Goal: Task Accomplishment & Management: Manage account settings

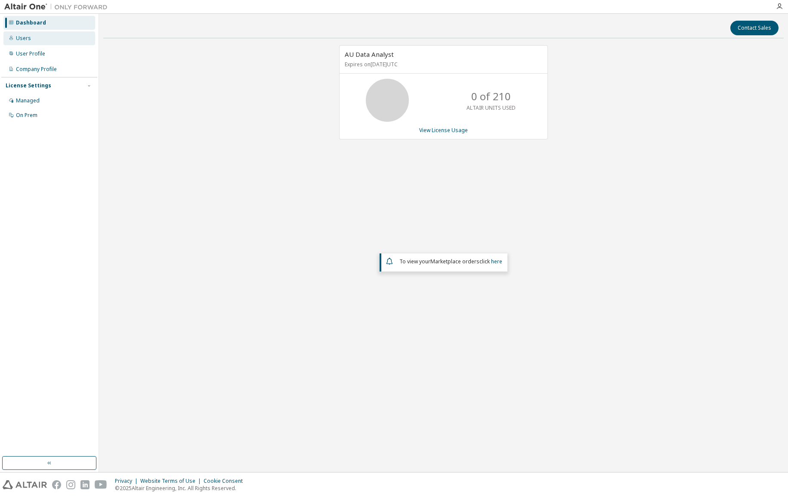
click at [40, 37] on div "Users" at bounding box center [49, 38] width 92 height 14
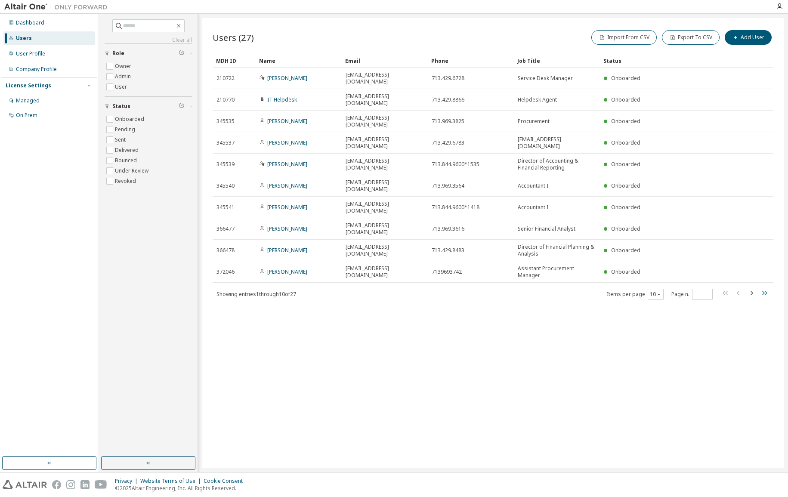
click at [765, 288] on icon "button" at bounding box center [764, 293] width 10 height 10
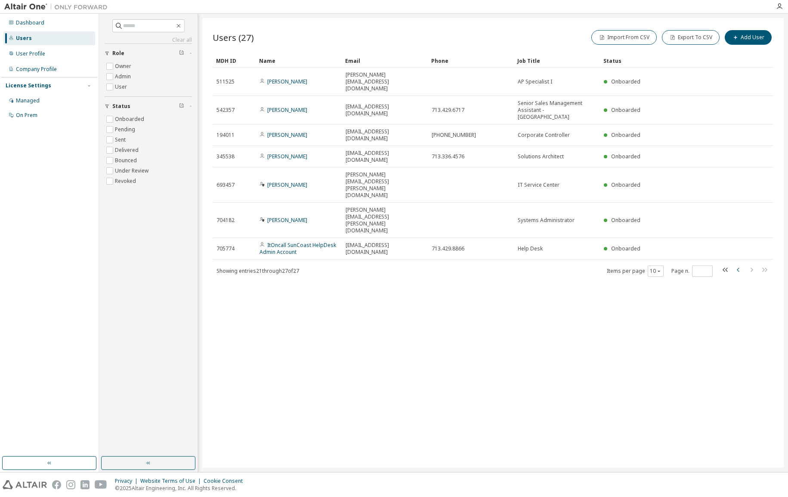
click at [737, 265] on icon "button" at bounding box center [739, 270] width 10 height 10
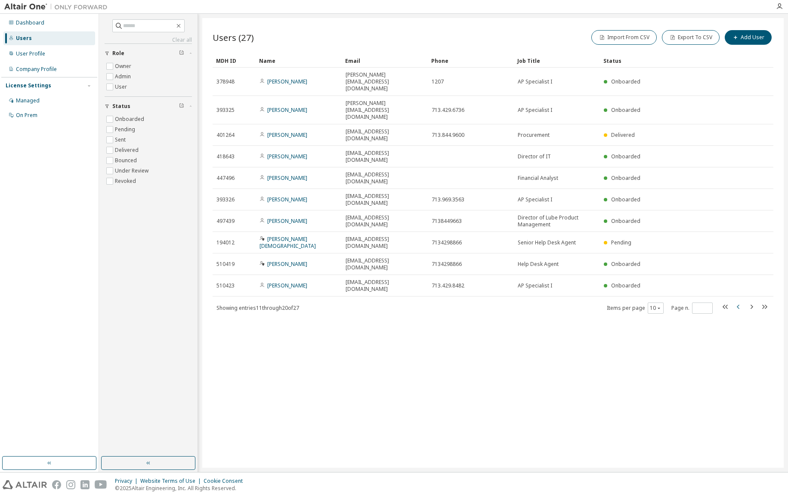
click at [740, 302] on icon "button" at bounding box center [739, 307] width 10 height 10
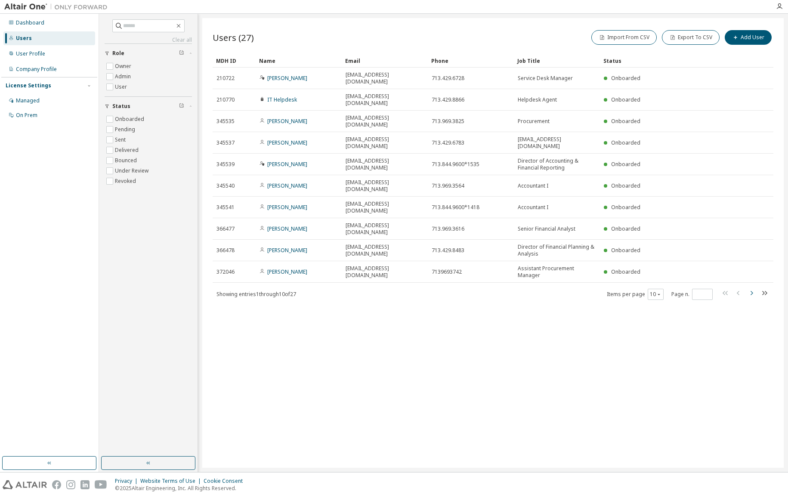
click at [753, 291] on icon "button" at bounding box center [752, 293] width 3 height 4
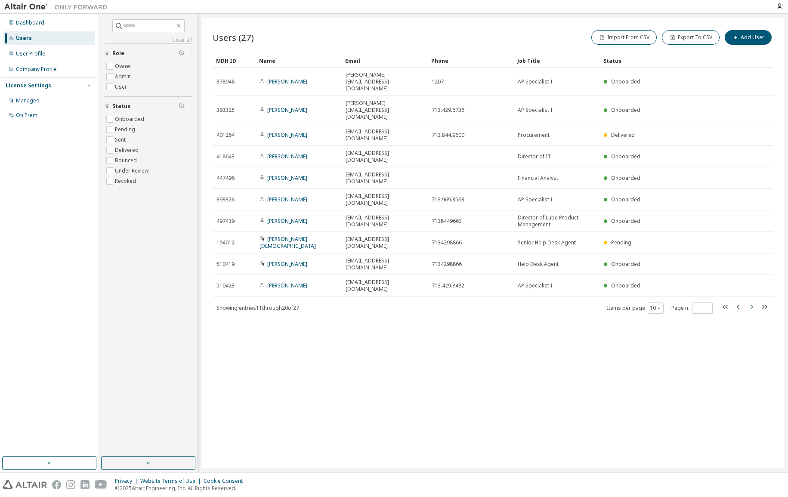
click at [753, 302] on button "button" at bounding box center [752, 308] width 10 height 12
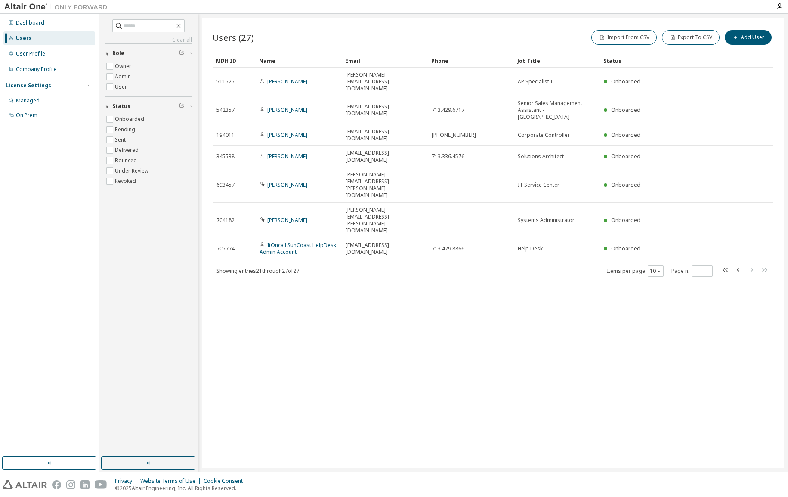
click at [534, 29] on div "Import From CSV Export To CSV Add User" at bounding box center [633, 37] width 281 height 18
click at [400, 302] on div "Users (27) Import From CSV Export To CSV Add User Clear Load Save Save As Field…" at bounding box center [493, 243] width 582 height 450
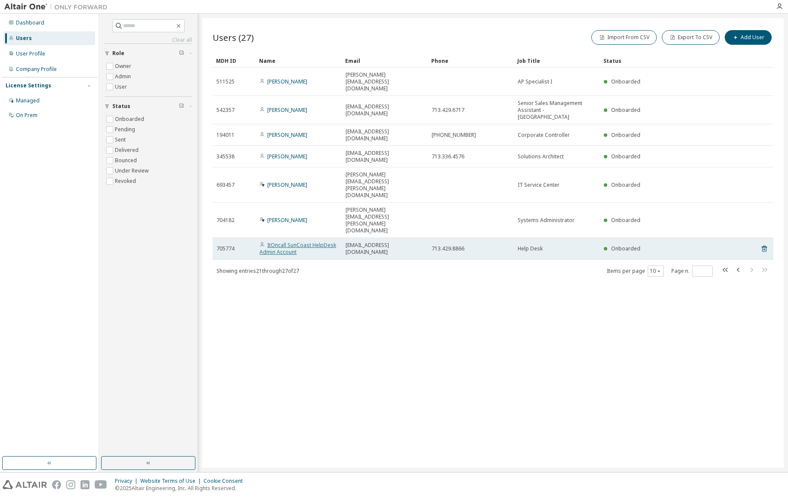
click at [288, 242] on link "ItOncall SunCoast HelpDesk Admin Account" at bounding box center [298, 249] width 77 height 14
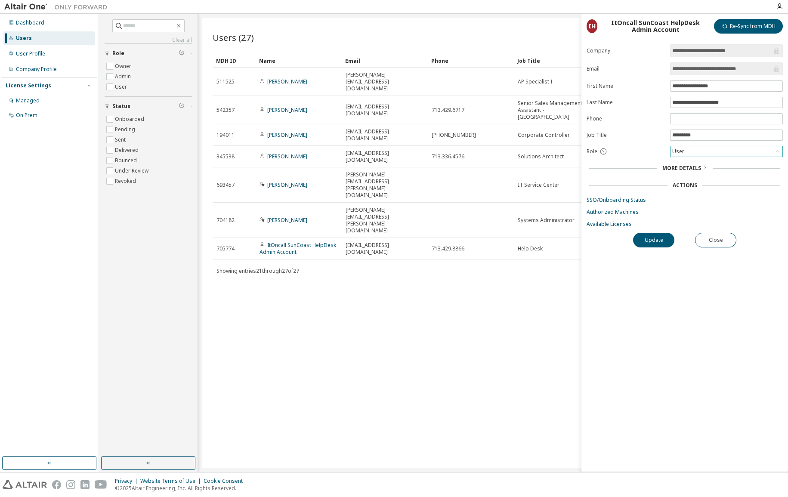
click at [773, 151] on div "User" at bounding box center [727, 151] width 112 height 10
click at [696, 165] on li "Admin" at bounding box center [726, 162] width 110 height 11
click at [657, 241] on button "Update" at bounding box center [653, 240] width 41 height 15
click at [775, 153] on icon at bounding box center [778, 151] width 9 height 9
click at [704, 174] on li "Owner" at bounding box center [726, 173] width 110 height 11
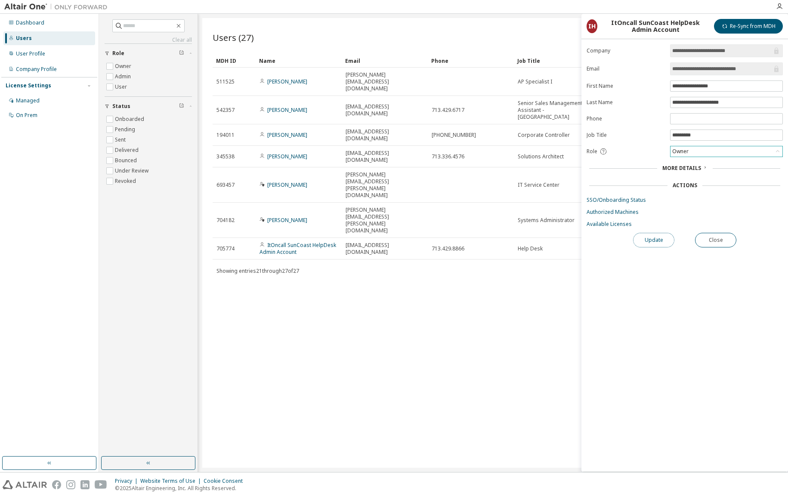
click at [652, 243] on button "Update" at bounding box center [653, 240] width 41 height 15
click at [719, 239] on button "Close" at bounding box center [715, 240] width 41 height 15
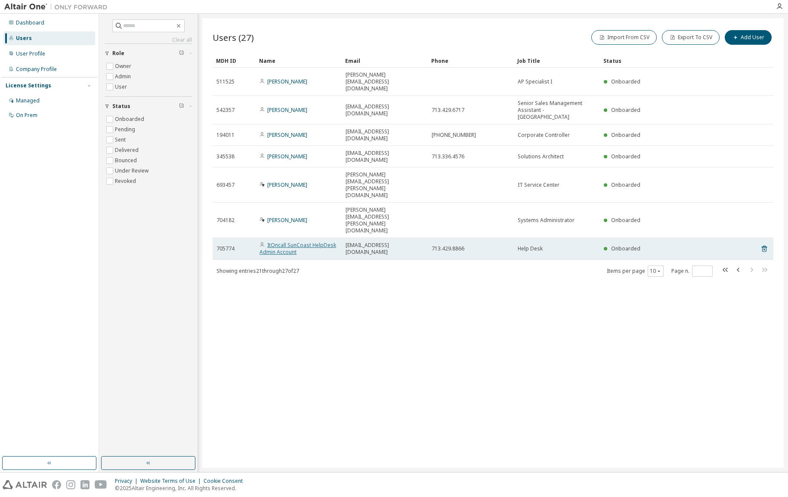
click at [283, 242] on link "ItOncall SunCoast HelpDesk Admin Account" at bounding box center [298, 249] width 77 height 14
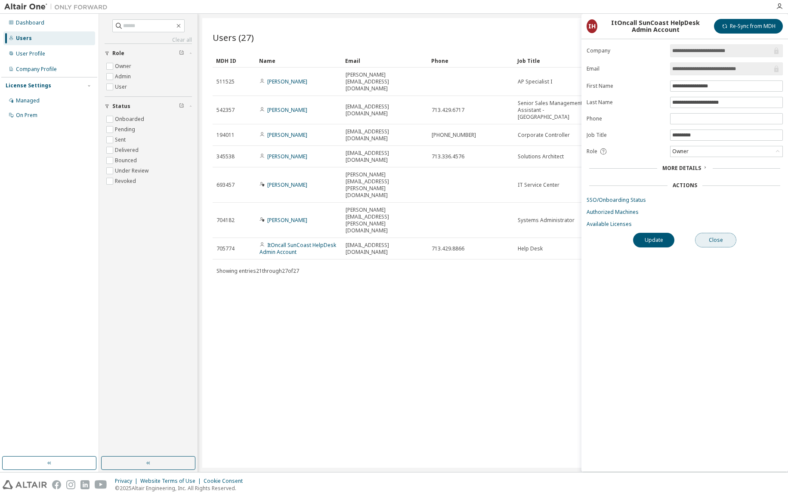
click at [724, 243] on button "Close" at bounding box center [715, 240] width 41 height 15
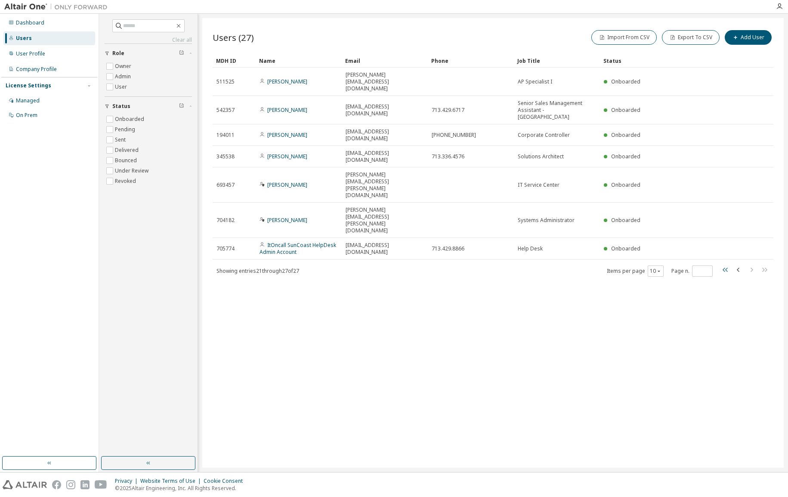
click at [729, 265] on icon "button" at bounding box center [726, 270] width 10 height 10
type input "*"
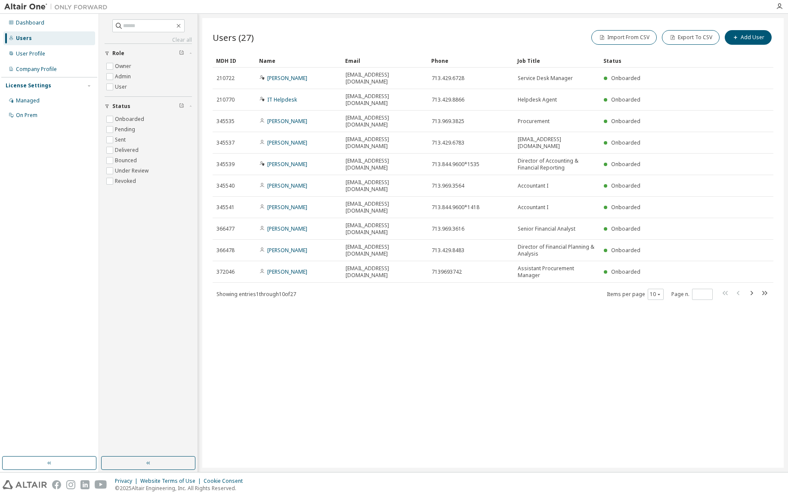
click at [335, 301] on div "Users (27) Import From CSV Export To CSV Add User Clear Load Save Save As Field…" at bounding box center [493, 243] width 582 height 450
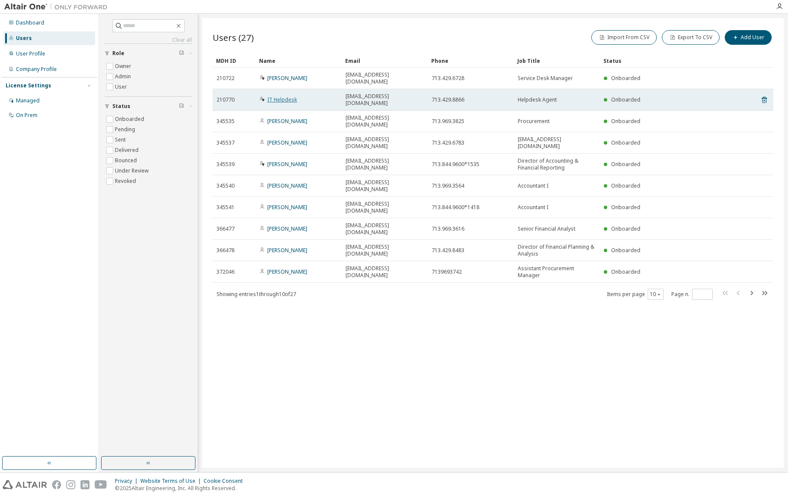
click at [291, 96] on link "IT Helpdesk" at bounding box center [282, 99] width 30 height 7
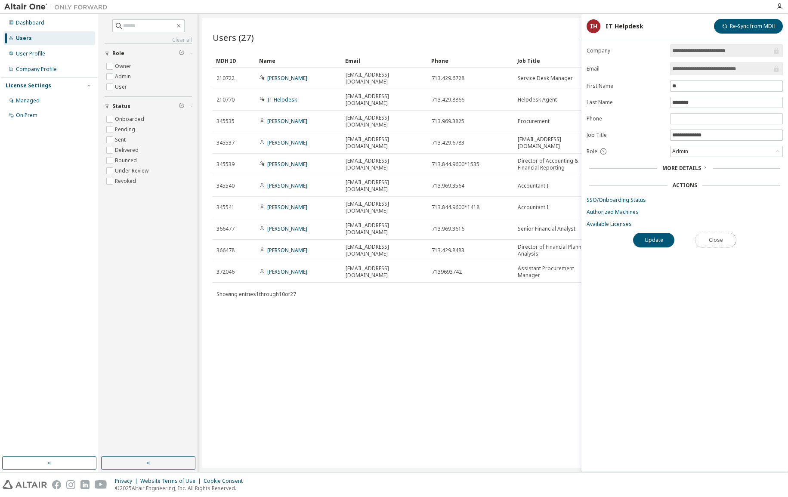
click at [728, 238] on button "Close" at bounding box center [715, 240] width 41 height 15
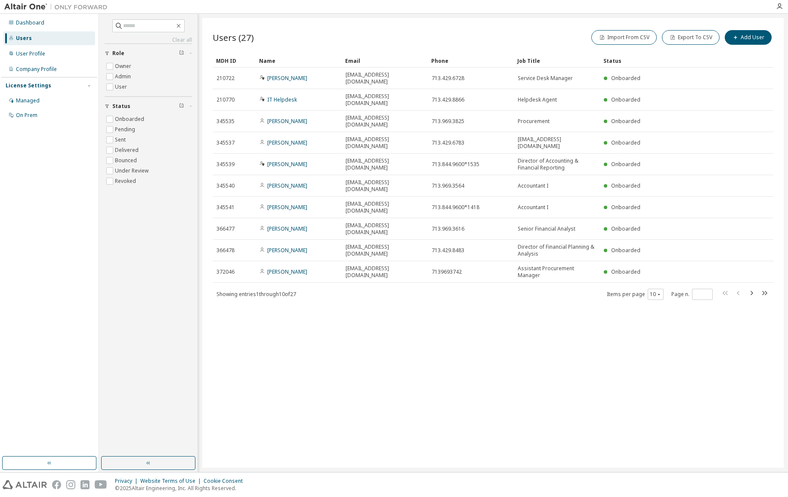
drag, startPoint x: 549, startPoint y: 366, endPoint x: 388, endPoint y: 358, distance: 160.4
click at [532, 367] on div "Users (27) Import From CSV Export To CSV Add User Clear Load Save Save As Field…" at bounding box center [493, 243] width 582 height 450
click at [366, 362] on div "Users (27) Import From CSV Export To CSV Add User Clear Load Save Save As Field…" at bounding box center [493, 243] width 582 height 450
click at [652, 347] on div "Users (27) Import From CSV Export To CSV Add User Clear Load Save Save As Field…" at bounding box center [493, 243] width 582 height 450
click at [479, 372] on div "Users (27) Import From CSV Export To CSV Add User Clear Load Save Save As Field…" at bounding box center [493, 243] width 582 height 450
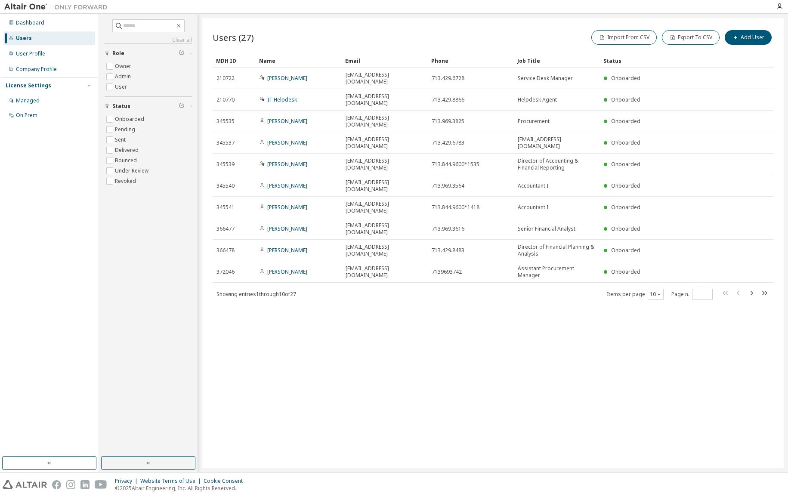
click at [427, 344] on div "Users (27) Import From CSV Export To CSV Add User Clear Load Save Save As Field…" at bounding box center [493, 243] width 582 height 450
click at [567, 327] on div "Users (27) Import From CSV Export To CSV Add User Clear Load Save Save As Field…" at bounding box center [493, 243] width 582 height 450
drag, startPoint x: 552, startPoint y: 400, endPoint x: 343, endPoint y: 357, distance: 213.2
click at [524, 394] on div "Users (27) Import From CSV Export To CSV Add User Clear Load Save Save As Field…" at bounding box center [493, 243] width 582 height 450
click at [651, 358] on div "Users (27) Import From CSV Export To CSV Add User Clear Load Save Save As Field…" at bounding box center [493, 243] width 582 height 450
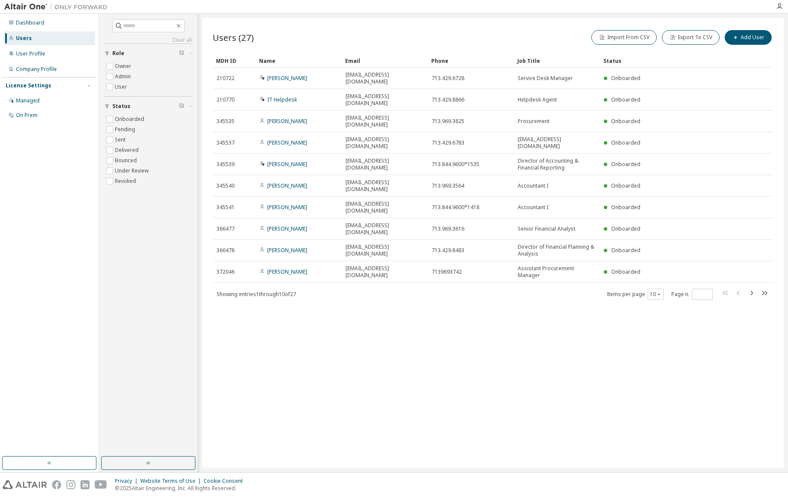
click at [783, 3] on div at bounding box center [779, 6] width 17 height 13
click at [781, 6] on icon "button" at bounding box center [779, 6] width 7 height 7
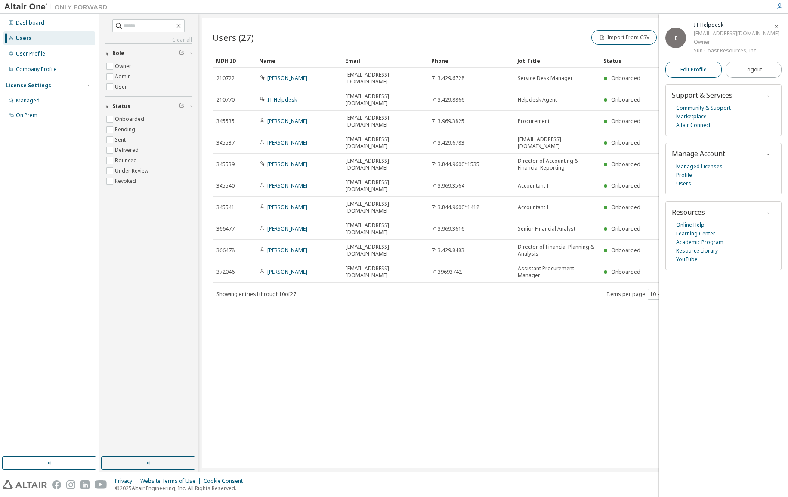
click at [705, 72] on span "Edit Profile" at bounding box center [694, 69] width 26 height 7
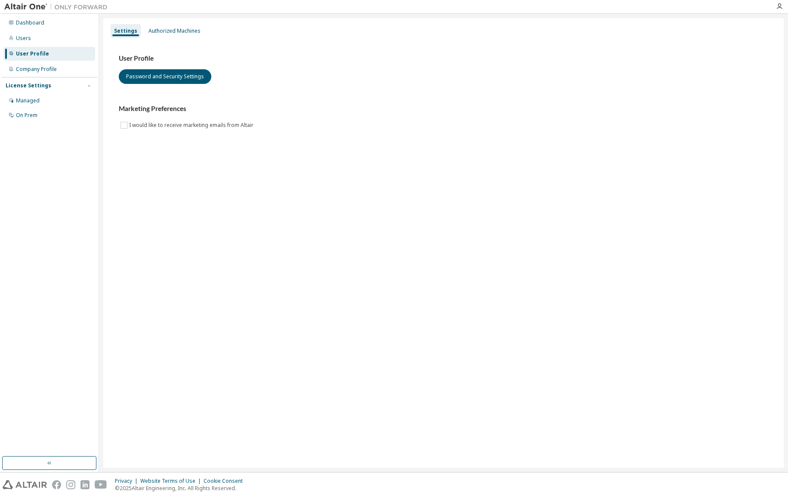
click at [275, 58] on h3 "User Profile" at bounding box center [444, 58] width 650 height 9
click at [781, 6] on icon "button" at bounding box center [779, 6] width 7 height 7
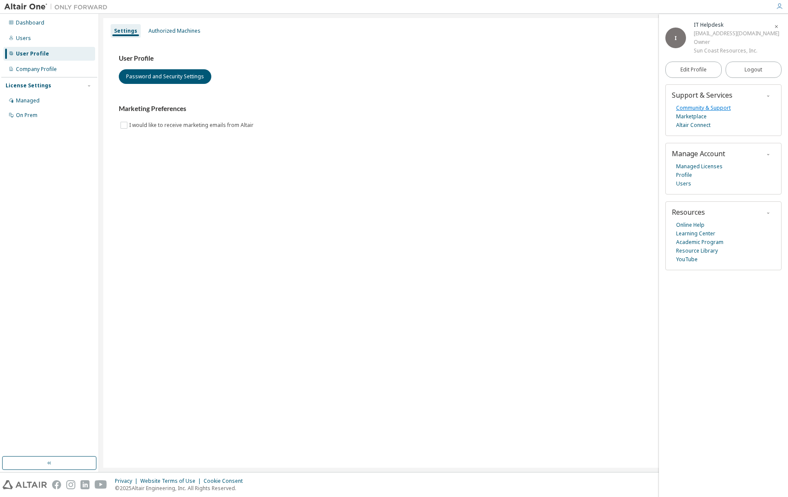
click at [698, 108] on link "Community & Support" at bounding box center [703, 108] width 55 height 9
click at [484, 282] on div "Settings Authorized Machines User Profile Password and Security Settings Market…" at bounding box center [443, 243] width 681 height 450
click at [496, 208] on div "Settings Authorized Machines User Profile Password and Security Settings Market…" at bounding box center [443, 243] width 681 height 450
click at [498, 265] on div "Settings Authorized Machines User Profile Password and Security Settings Market…" at bounding box center [443, 243] width 681 height 450
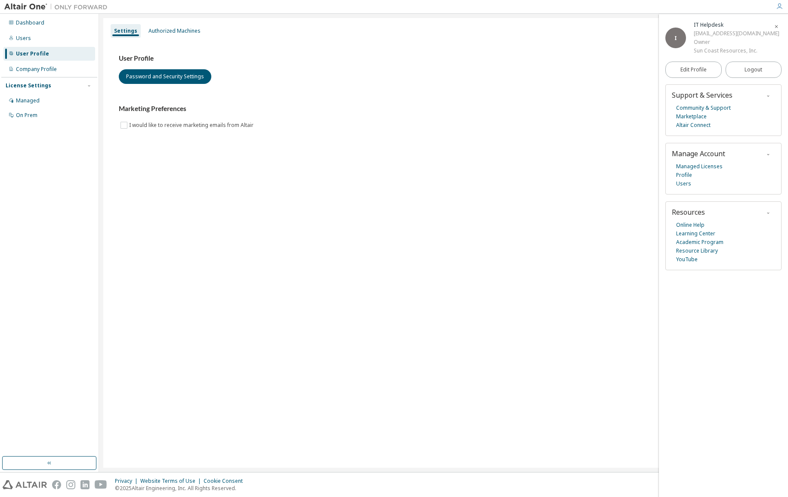
click at [512, 257] on div "Settings Authorized Machines User Profile Password and Security Settings Market…" at bounding box center [443, 243] width 681 height 450
click at [561, 212] on div "Settings Authorized Machines User Profile Password and Security Settings Market…" at bounding box center [443, 243] width 681 height 450
click at [398, 120] on div "Marketing Preferences I would like to receive marketing emails from Altair" at bounding box center [444, 117] width 650 height 25
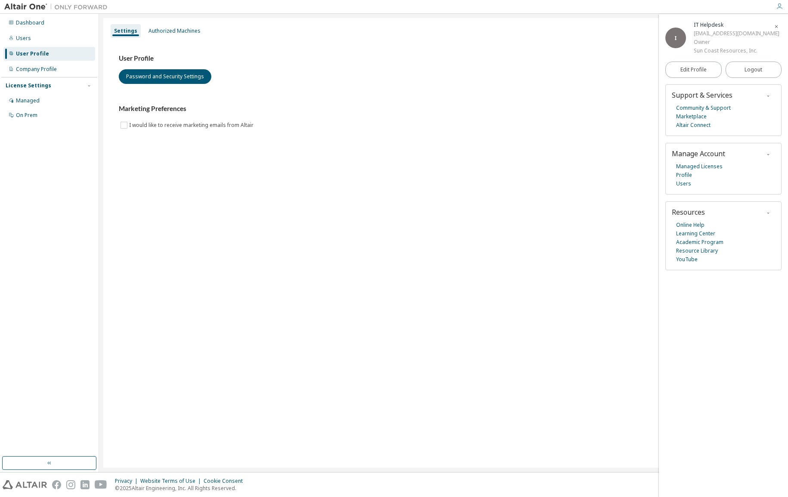
click at [398, 120] on div "Marketing Preferences I would like to receive marketing emails from Altair" at bounding box center [444, 117] width 650 height 25
click at [365, 233] on div "Settings Authorized Machines User Profile Password and Security Settings Market…" at bounding box center [443, 243] width 681 height 450
click at [388, 350] on div "Settings Authorized Machines User Profile Password and Security Settings Market…" at bounding box center [443, 243] width 681 height 450
